Goal: Check status: Check status

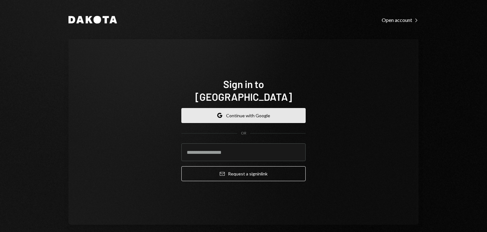
click at [241, 108] on button "Google Continue with Google" at bounding box center [244, 115] width 124 height 15
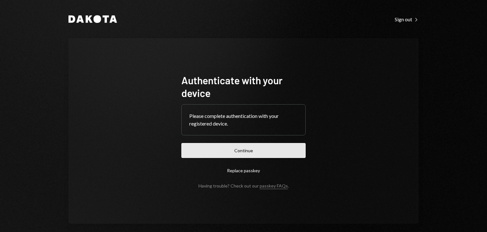
click at [265, 149] on button "Continue" at bounding box center [244, 150] width 124 height 15
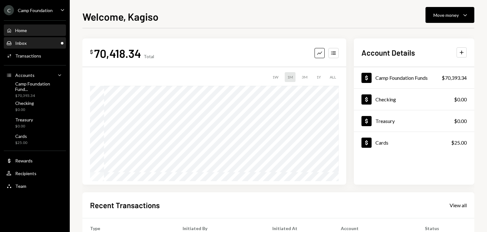
click at [30, 41] on div "Inbox Inbox" at bounding box center [34, 43] width 57 height 6
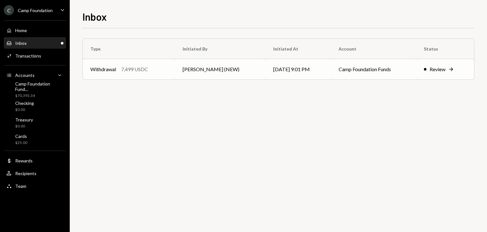
click at [244, 74] on td "Mike Preston (NEW)" at bounding box center [220, 69] width 91 height 20
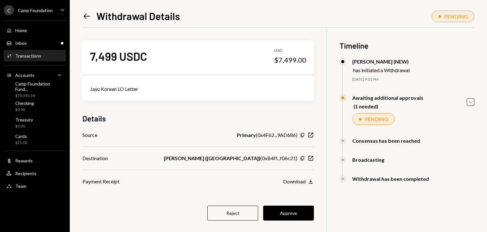
click at [236, 39] on div "7,499 USDC USD $7,499.00 Jayu Korean LO Letter Details Source Primary ( 0x4F62.…" at bounding box center [199, 134] width 232 height 213
click at [284, 215] on button "Approve" at bounding box center [288, 212] width 51 height 15
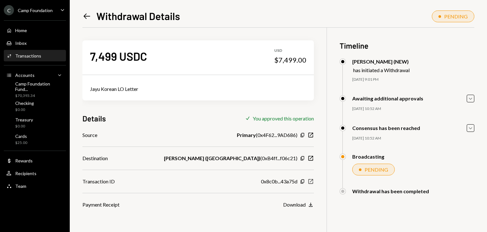
click at [310, 182] on icon "New Window" at bounding box center [311, 181] width 6 height 6
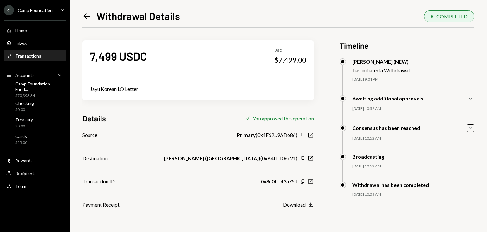
click at [310, 179] on icon "New Window" at bounding box center [311, 181] width 6 height 6
click at [220, 74] on div "7,499 USDC USD $7,499.00 Jayu Korean LO Letter" at bounding box center [199, 70] width 232 height 60
